Goal: Transaction & Acquisition: Purchase product/service

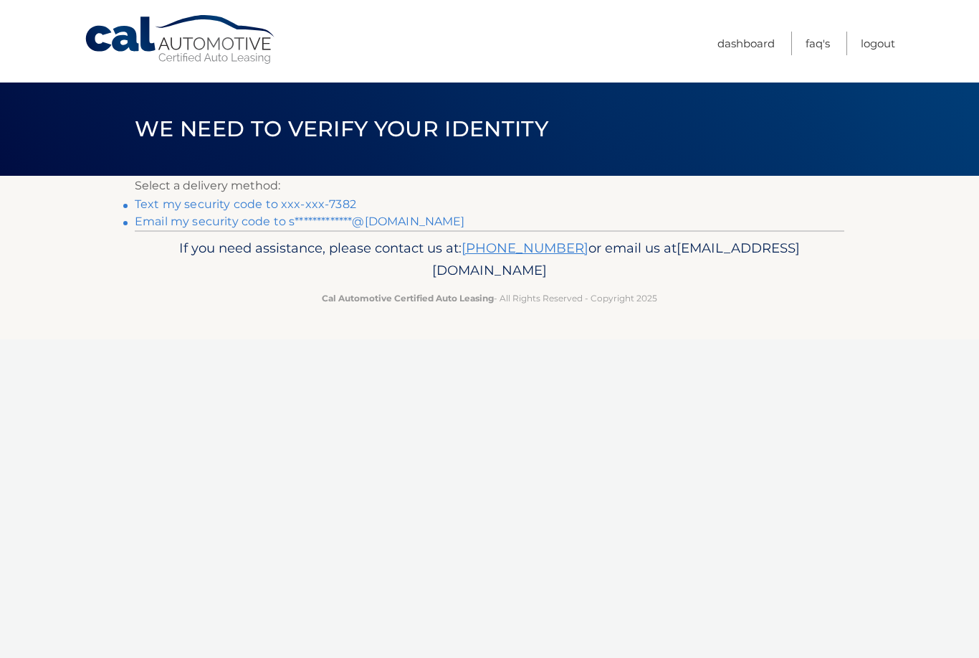
click at [326, 205] on link "Text my security code to xxx-xxx-7382" at bounding box center [246, 204] width 222 height 14
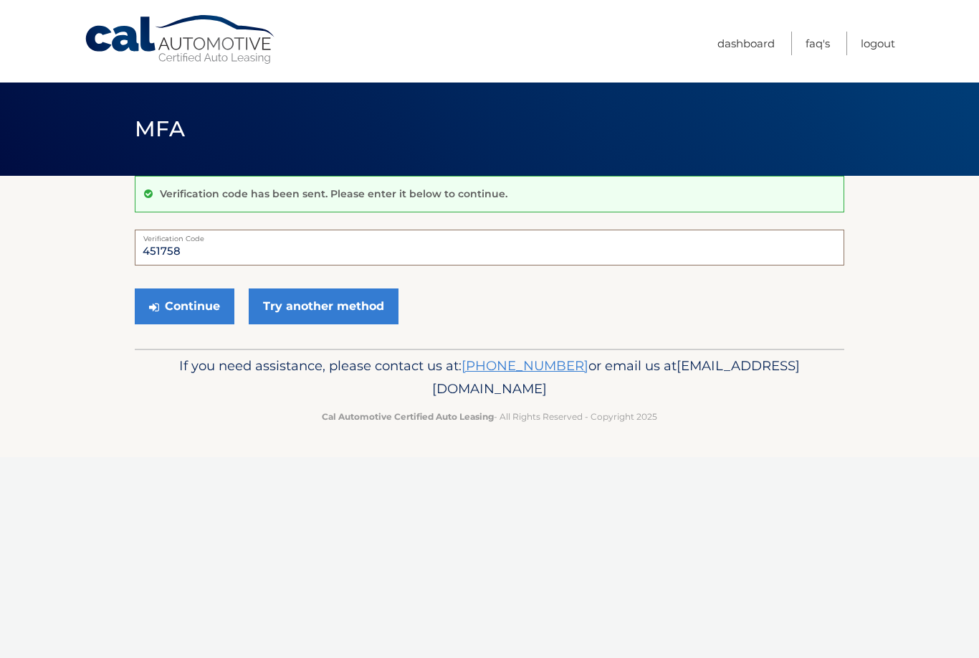
type input "451758"
click at [202, 304] on button "Continue" at bounding box center [185, 306] width 100 height 36
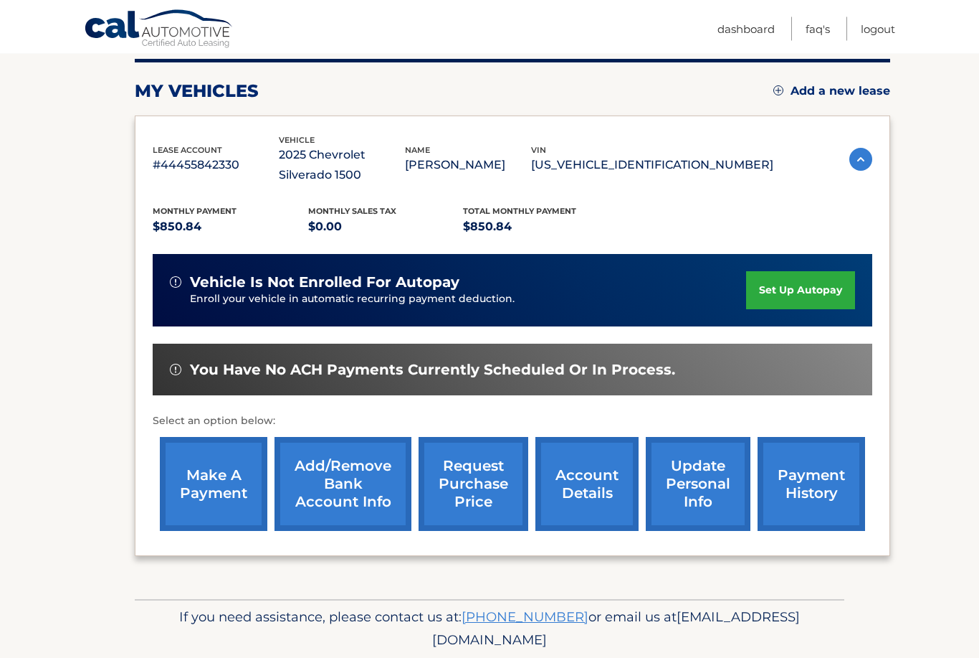
scroll to position [182, 0]
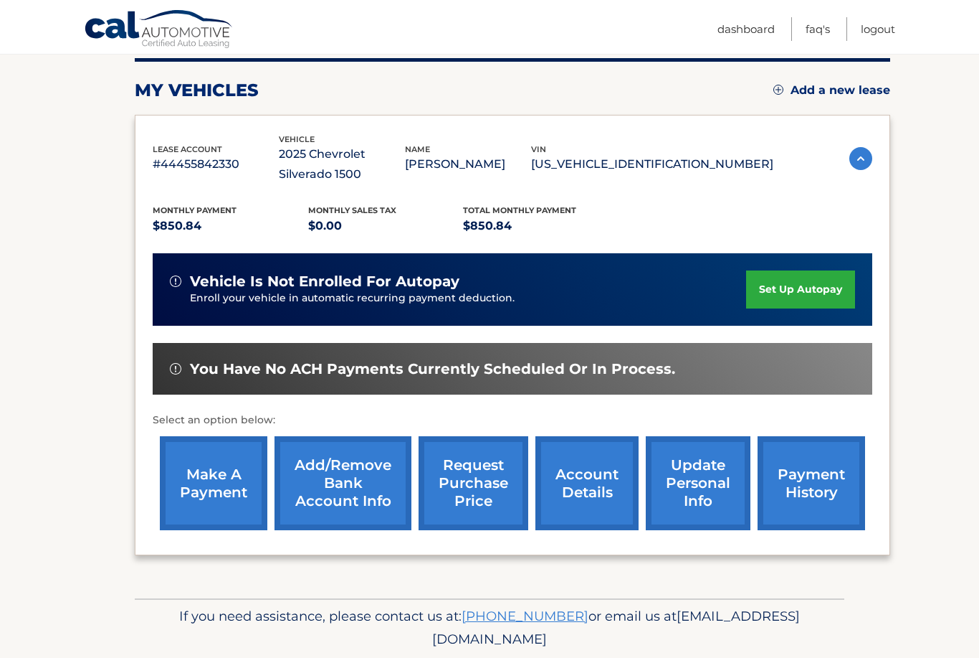
click at [865, 153] on img at bounding box center [861, 158] width 23 height 23
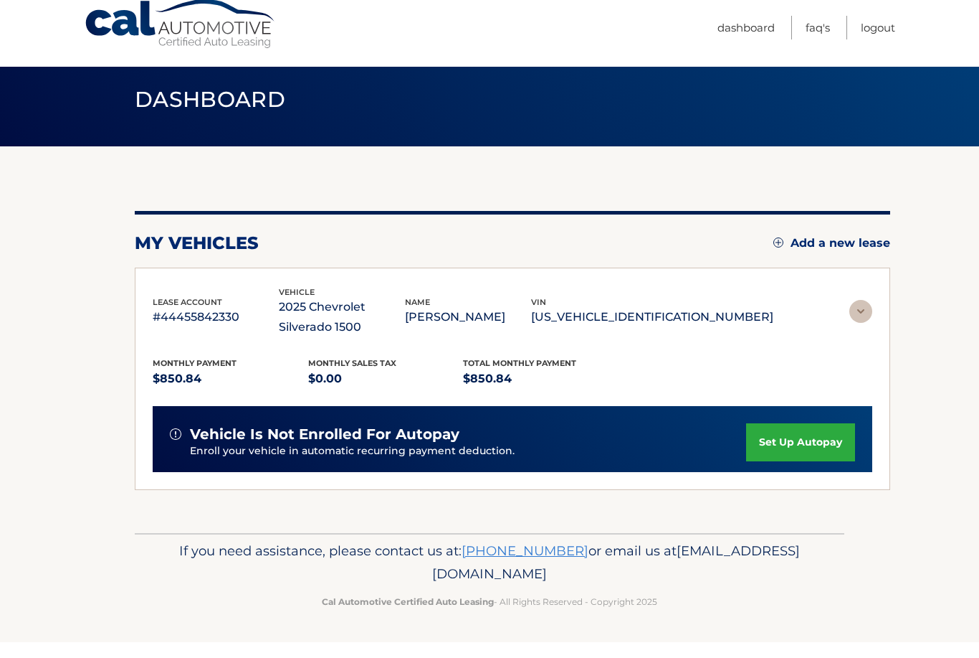
scroll to position [0, 0]
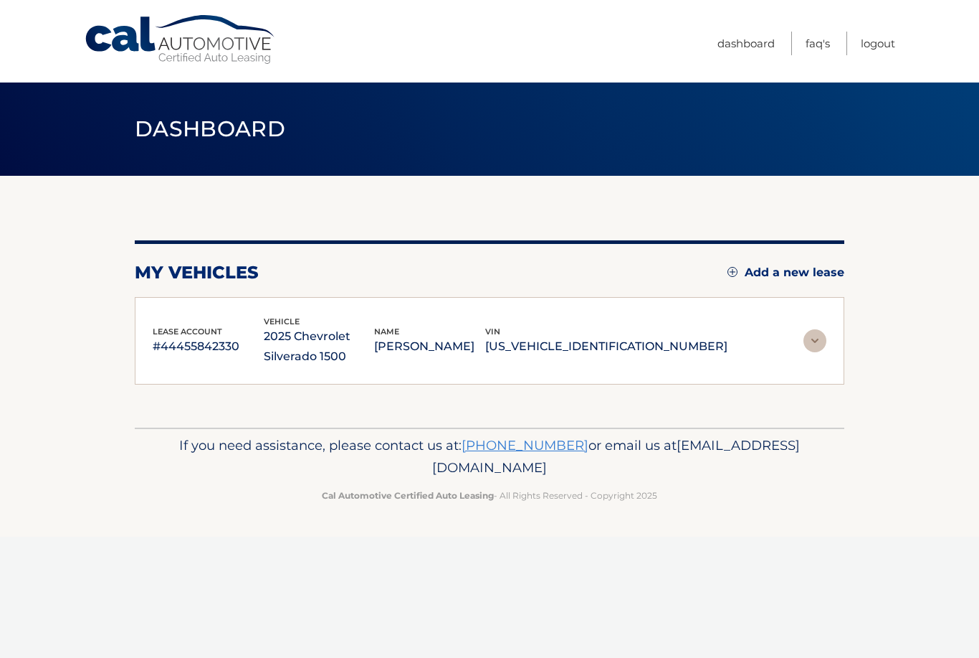
click at [824, 330] on img at bounding box center [815, 340] width 23 height 23
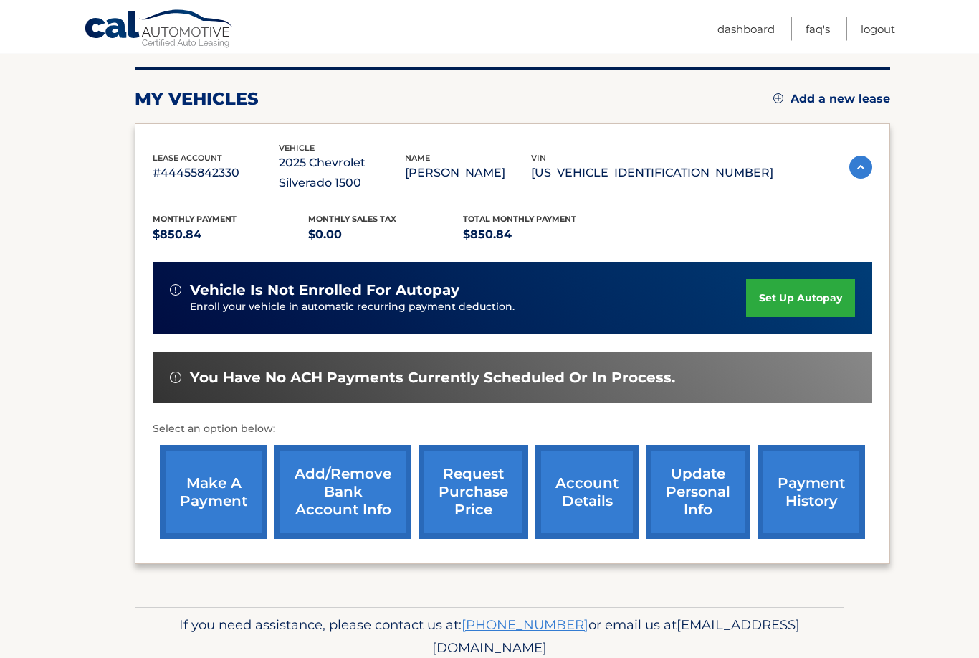
scroll to position [174, 0]
click at [189, 483] on link "make a payment" at bounding box center [214, 492] width 108 height 94
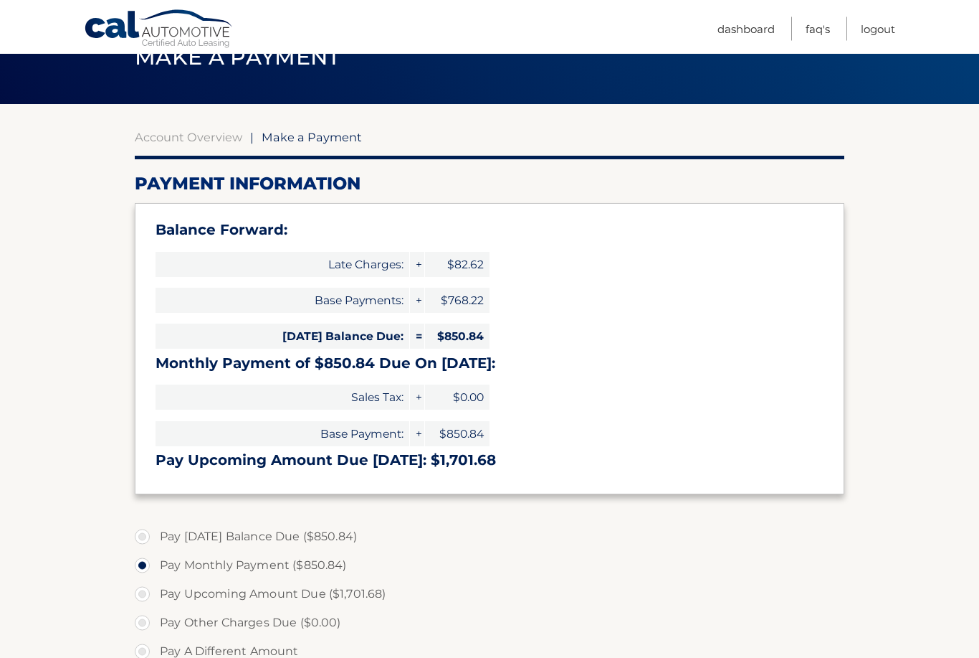
scroll to position [72, 0]
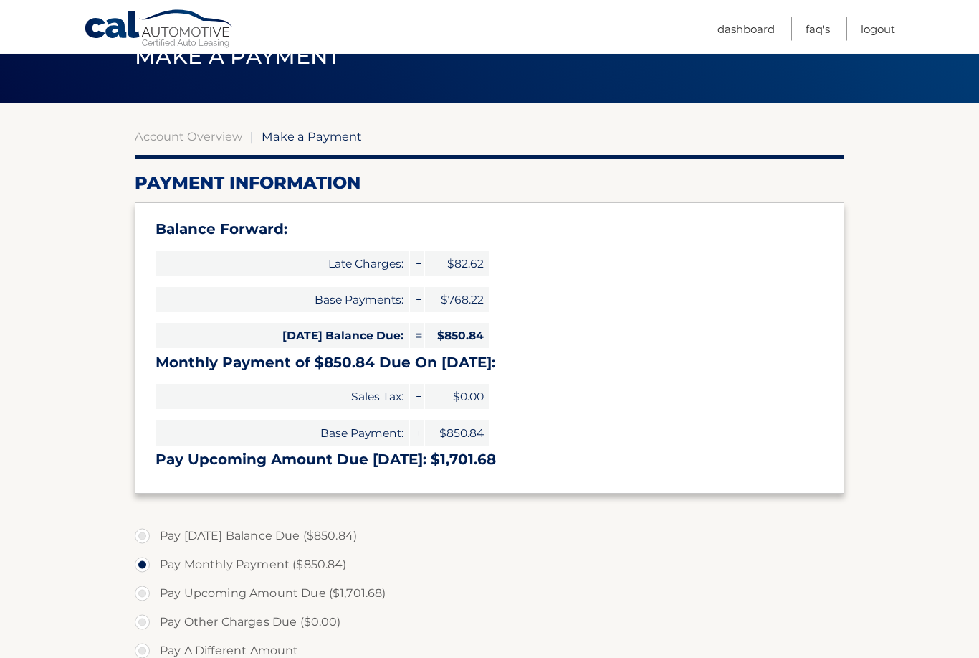
click at [898, 337] on section "Account Overview | Make a Payment Payment Information Balance Forward: Late Cha…" at bounding box center [489, 522] width 979 height 837
click at [875, 327] on section "Account Overview | Make a Payment Payment Information Balance Forward: Late Cha…" at bounding box center [489, 522] width 979 height 837
click at [852, 348] on section "Account Overview | Make a Payment Payment Information Balance Forward: Late Cha…" at bounding box center [489, 522] width 979 height 837
click at [878, 380] on section "Account Overview | Make a Payment Payment Information Balance Forward: Late Cha…" at bounding box center [489, 522] width 979 height 837
click at [877, 380] on section "Account Overview | Make a Payment Payment Information Balance Forward: Late Cha…" at bounding box center [489, 522] width 979 height 837
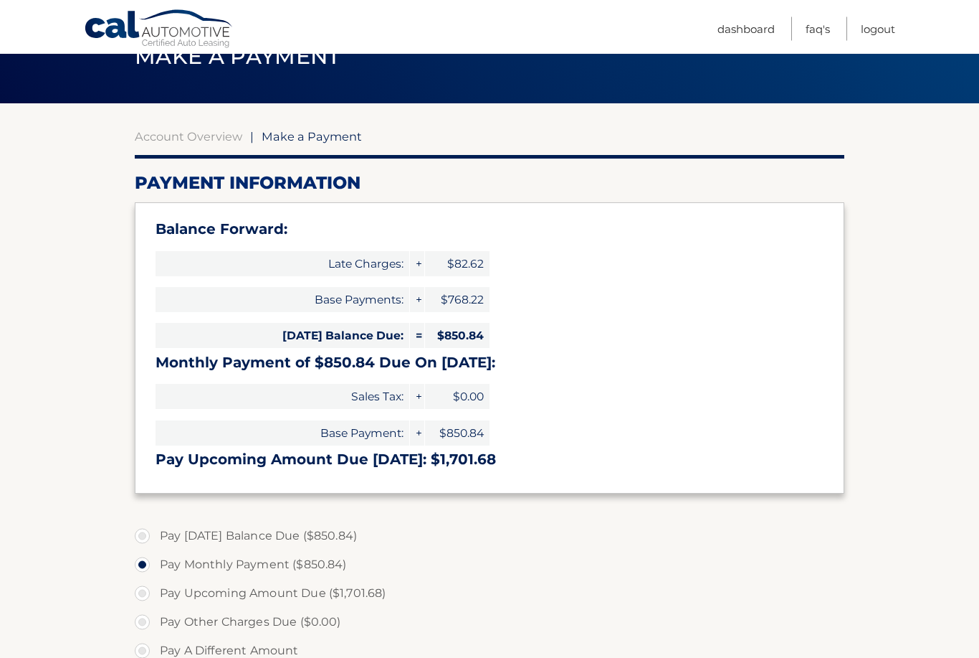
click at [881, 385] on section "Account Overview | Make a Payment Payment Information Balance Forward: Late Cha…" at bounding box center [489, 522] width 979 height 837
click at [73, 411] on section "Account Overview | Make a Payment Payment Information Balance Forward: Late Cha…" at bounding box center [489, 522] width 979 height 837
click at [750, 22] on link "Dashboard" at bounding box center [746, 29] width 57 height 24
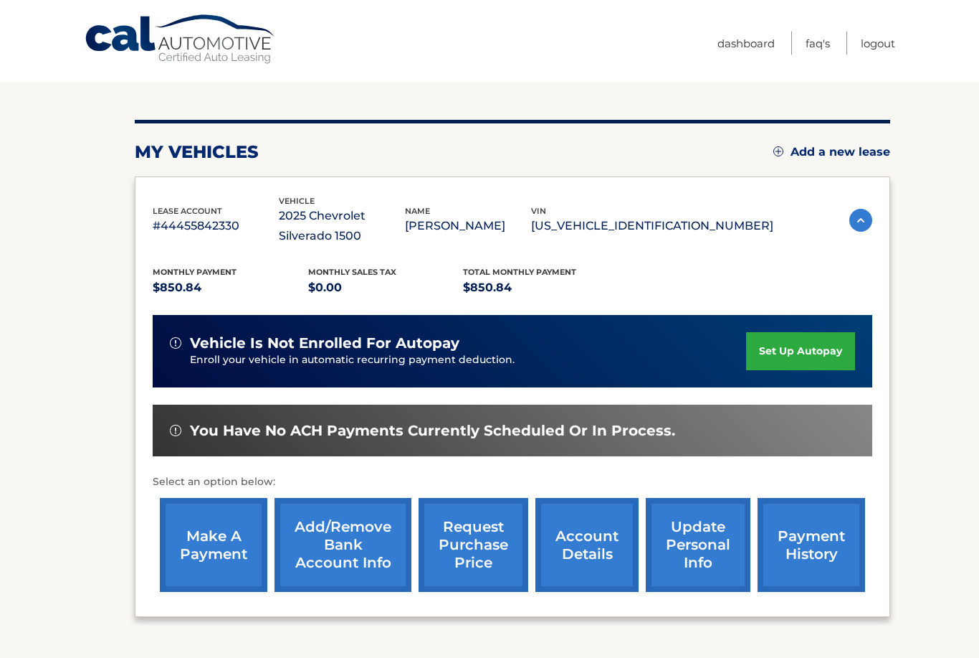
scroll to position [182, 0]
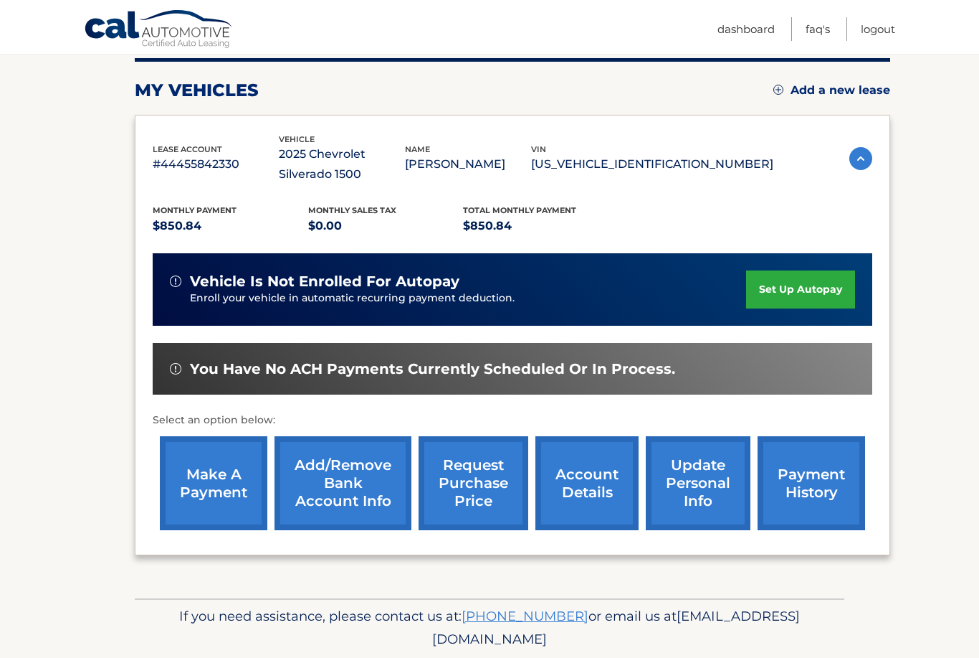
click at [827, 475] on link "payment history" at bounding box center [812, 483] width 108 height 94
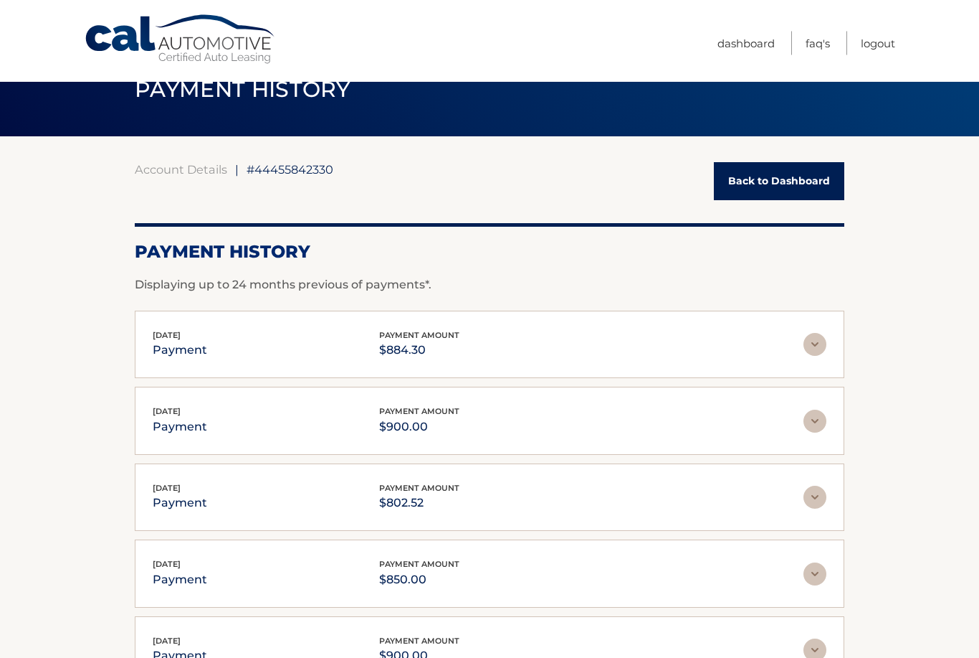
scroll to position [40, 0]
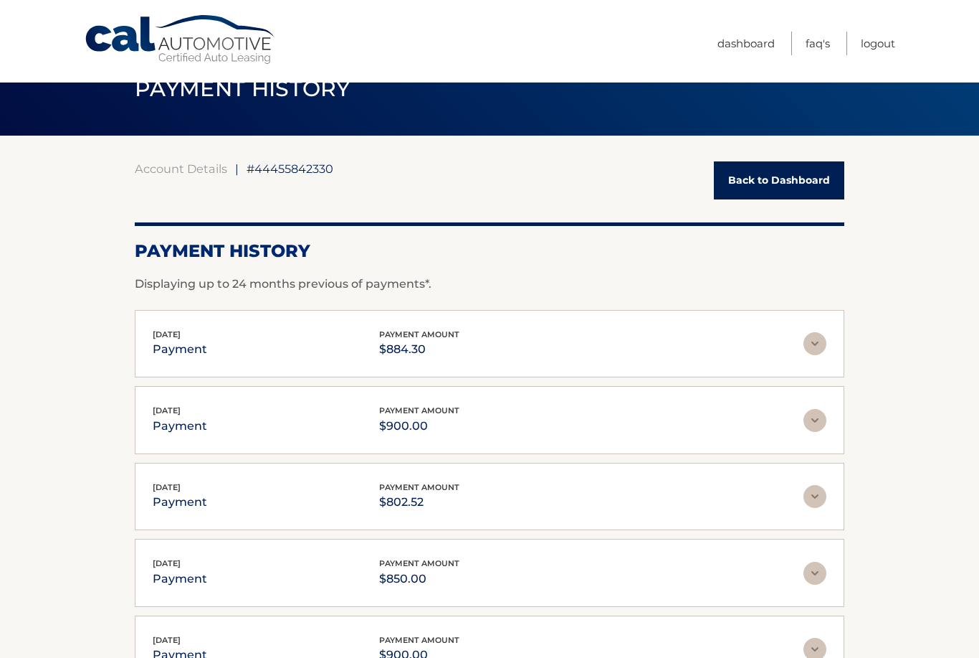
click at [793, 182] on link "Back to Dashboard" at bounding box center [779, 180] width 131 height 38
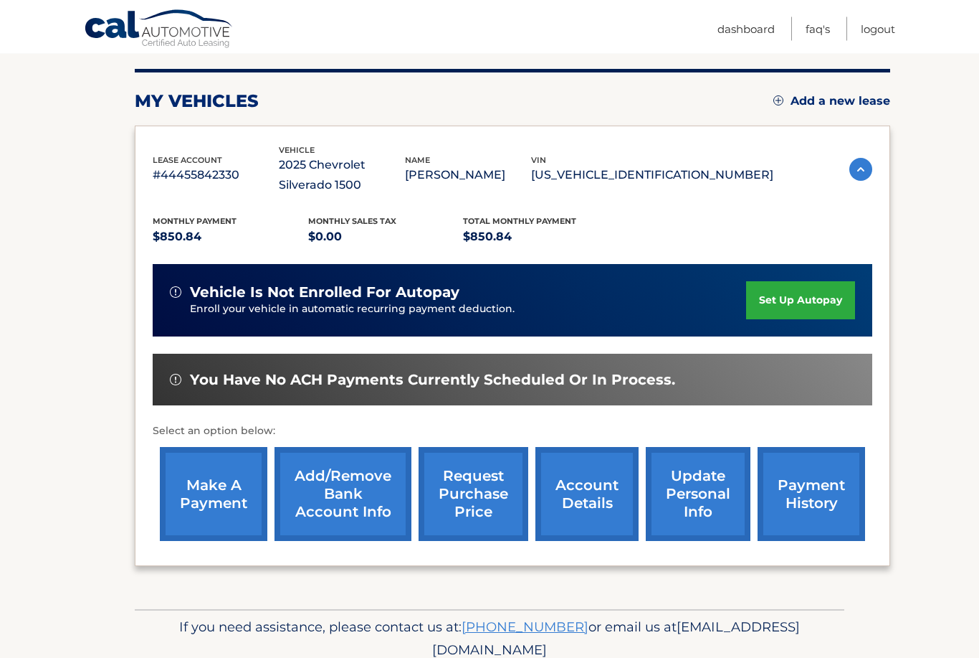
scroll to position [171, 0]
click at [199, 490] on link "make a payment" at bounding box center [214, 494] width 108 height 94
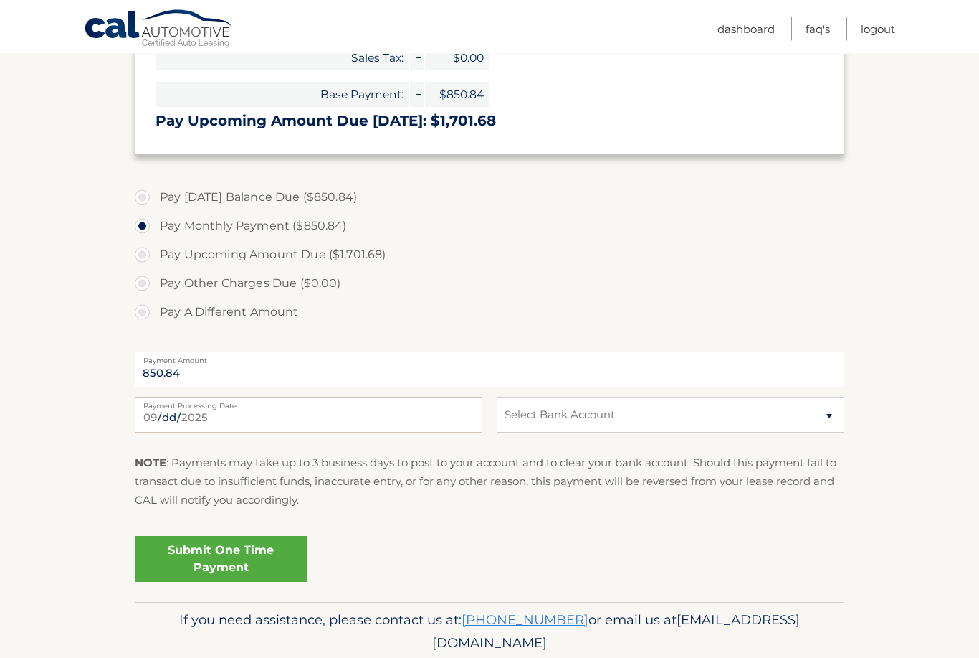
scroll to position [411, 0]
click at [825, 414] on select "Select Bank Account Checking TEACHERS FEDERAL CREDIT UNION *****0994 Checking […" at bounding box center [671, 415] width 348 height 36
select select "ODZmYTJlY2ItN2EyYS00OGMxLTgwNzQtNGZmZTJiM2FmMWEy"
click at [378, 519] on fieldset "Pay [DATE] Balance Due ($850.84) Pay Monthly Payment ($850.84) Pay Upcoming Amo…" at bounding box center [490, 390] width 710 height 424
click at [279, 548] on link "Submit One Time Payment" at bounding box center [221, 559] width 172 height 46
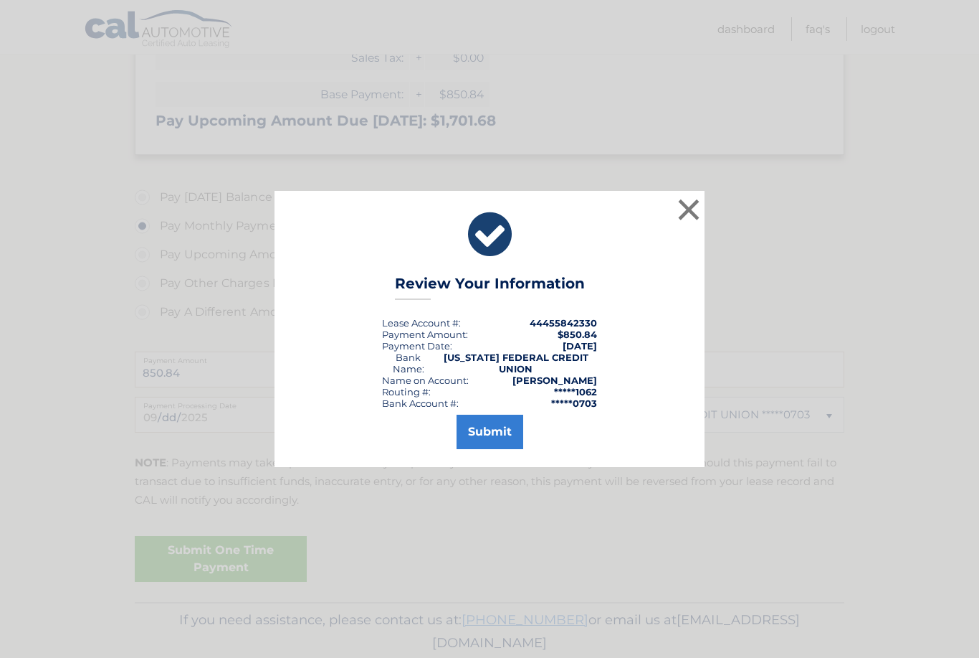
click at [492, 448] on button "Submit" at bounding box center [490, 431] width 67 height 34
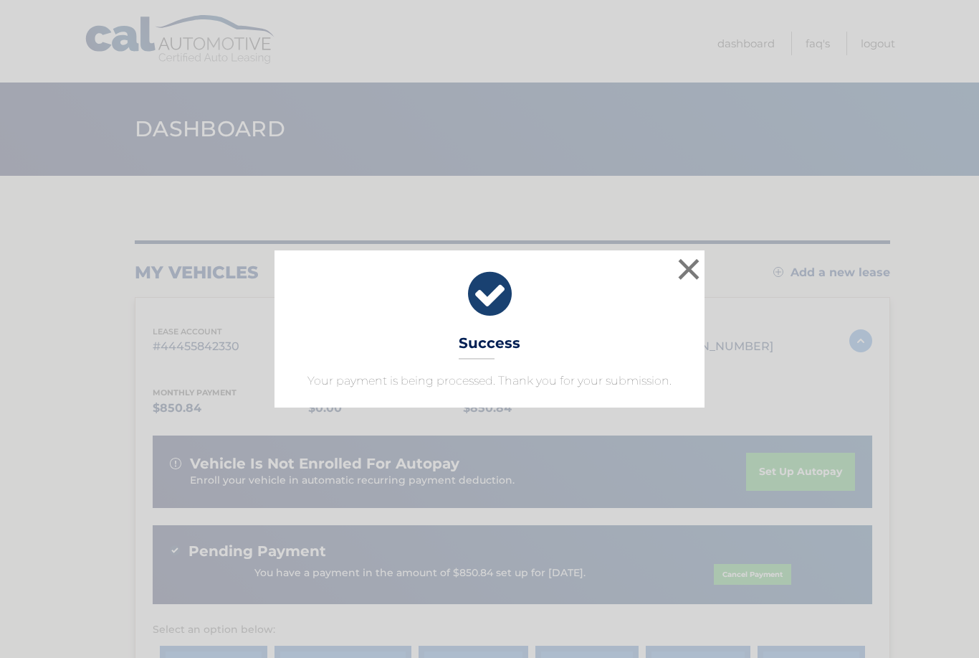
click at [701, 262] on button "×" at bounding box center [689, 269] width 29 height 29
